Goal: Transaction & Acquisition: Purchase product/service

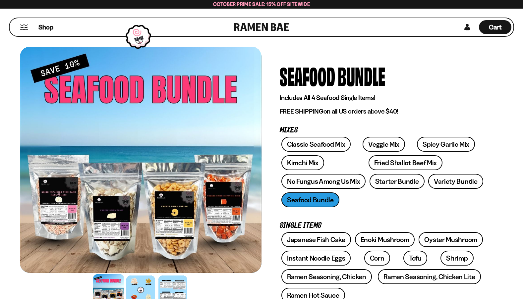
scroll to position [37, 0]
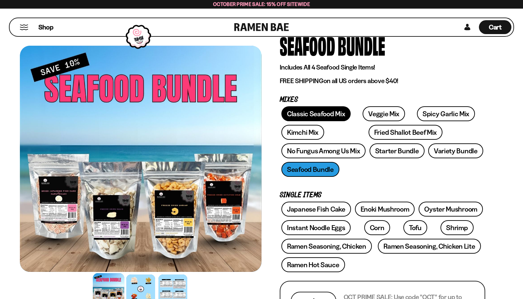
click at [338, 114] on link "Classic Seafood Mix" at bounding box center [315, 113] width 69 height 15
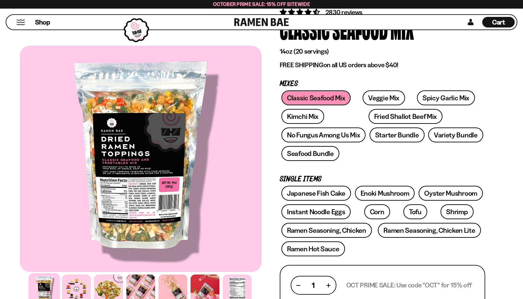
scroll to position [102, 0]
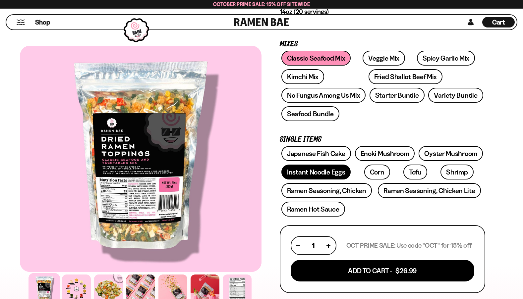
click at [303, 174] on link "Instant Noodle Eggs" at bounding box center [315, 172] width 69 height 15
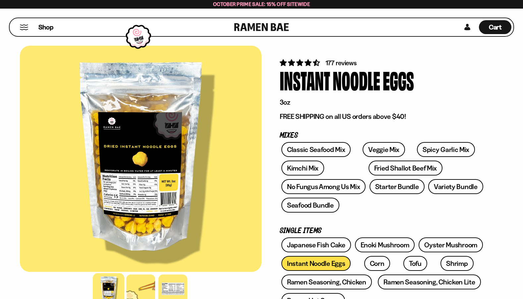
scroll to position [43, 0]
